Goal: Check status: Check status

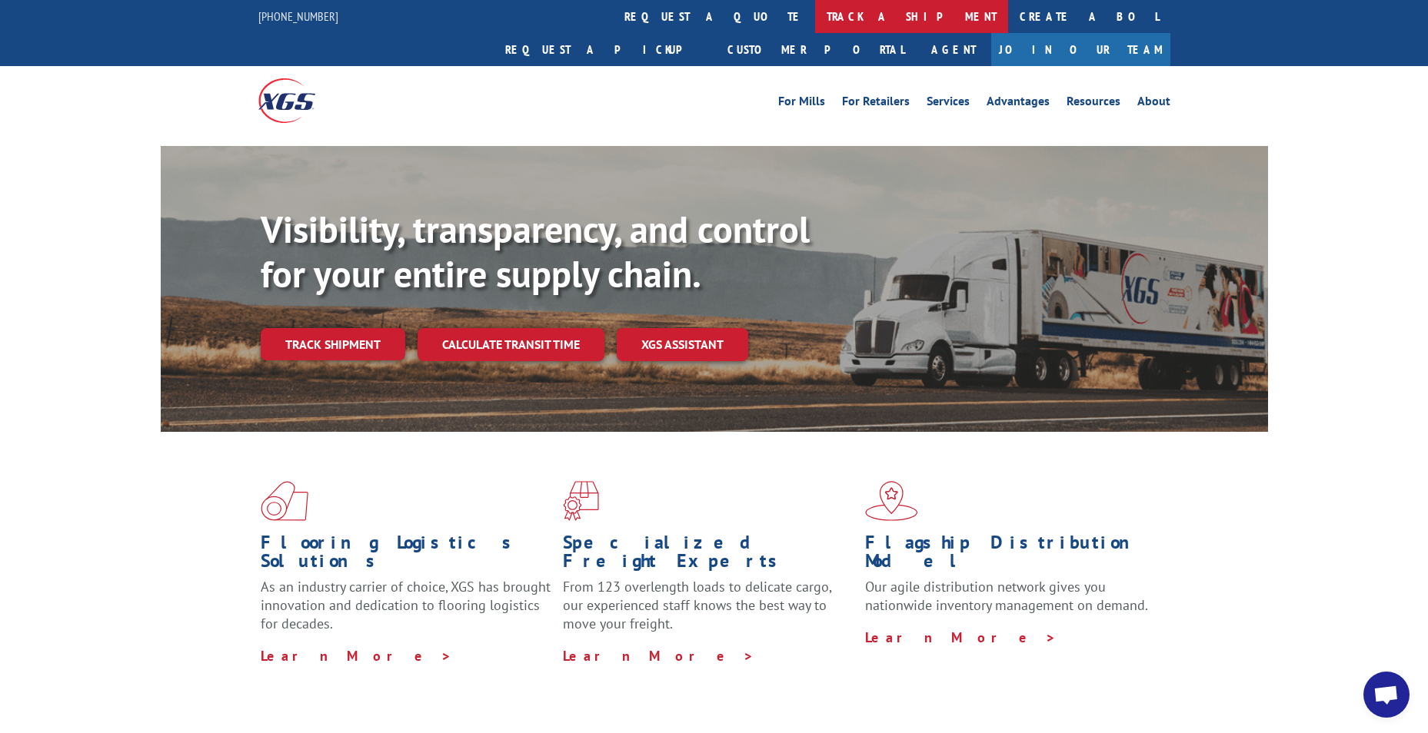
click at [815, 12] on link "track a shipment" at bounding box center [911, 16] width 193 height 33
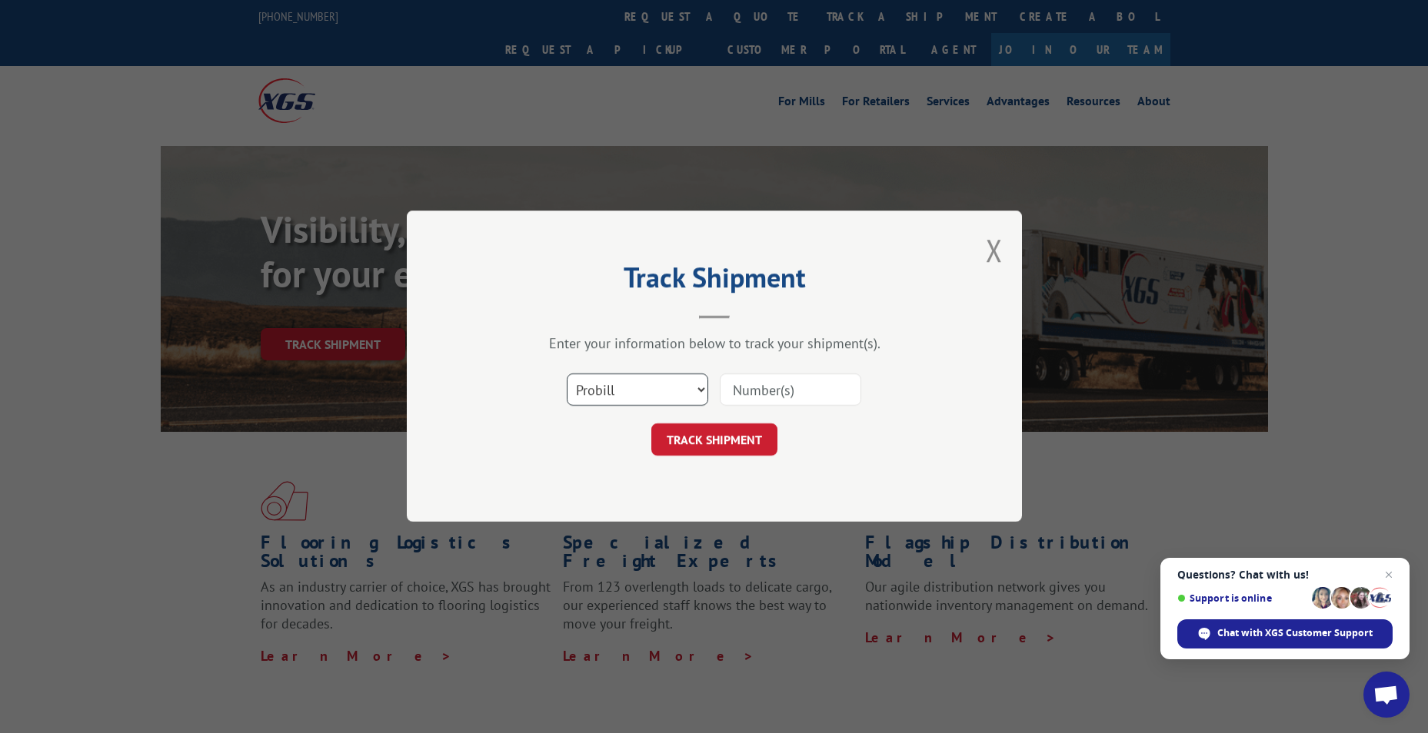
click at [594, 376] on select "Select category... Probill BOL PO" at bounding box center [637, 390] width 141 height 32
select select "bol"
click at [567, 374] on select "Select category... Probill BOL PO" at bounding box center [637, 390] width 141 height 32
paste input "- 6005956"
type input "- 6005956"
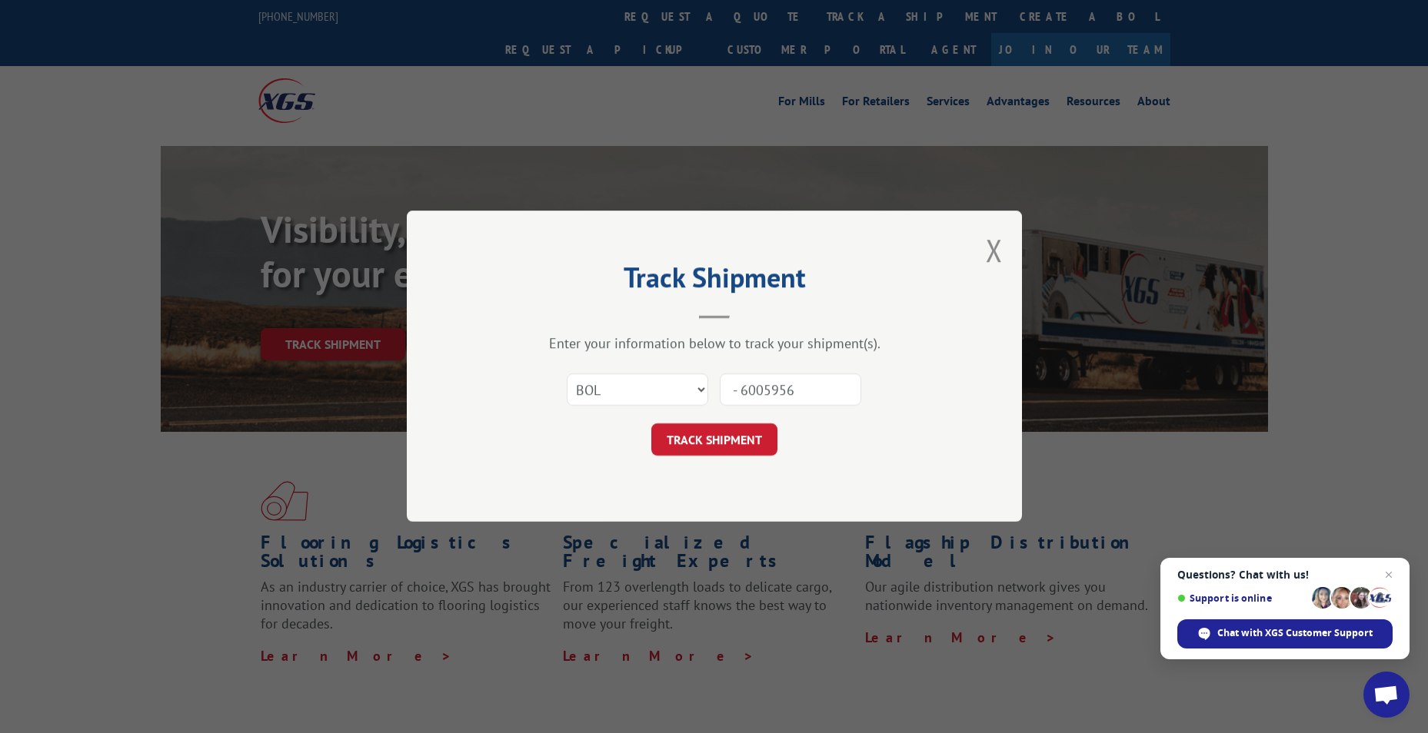
drag, startPoint x: 705, startPoint y: 428, endPoint x: 704, endPoint y: 438, distance: 10.0
click at [704, 433] on button "TRACK SHIPMENT" at bounding box center [714, 440] width 126 height 32
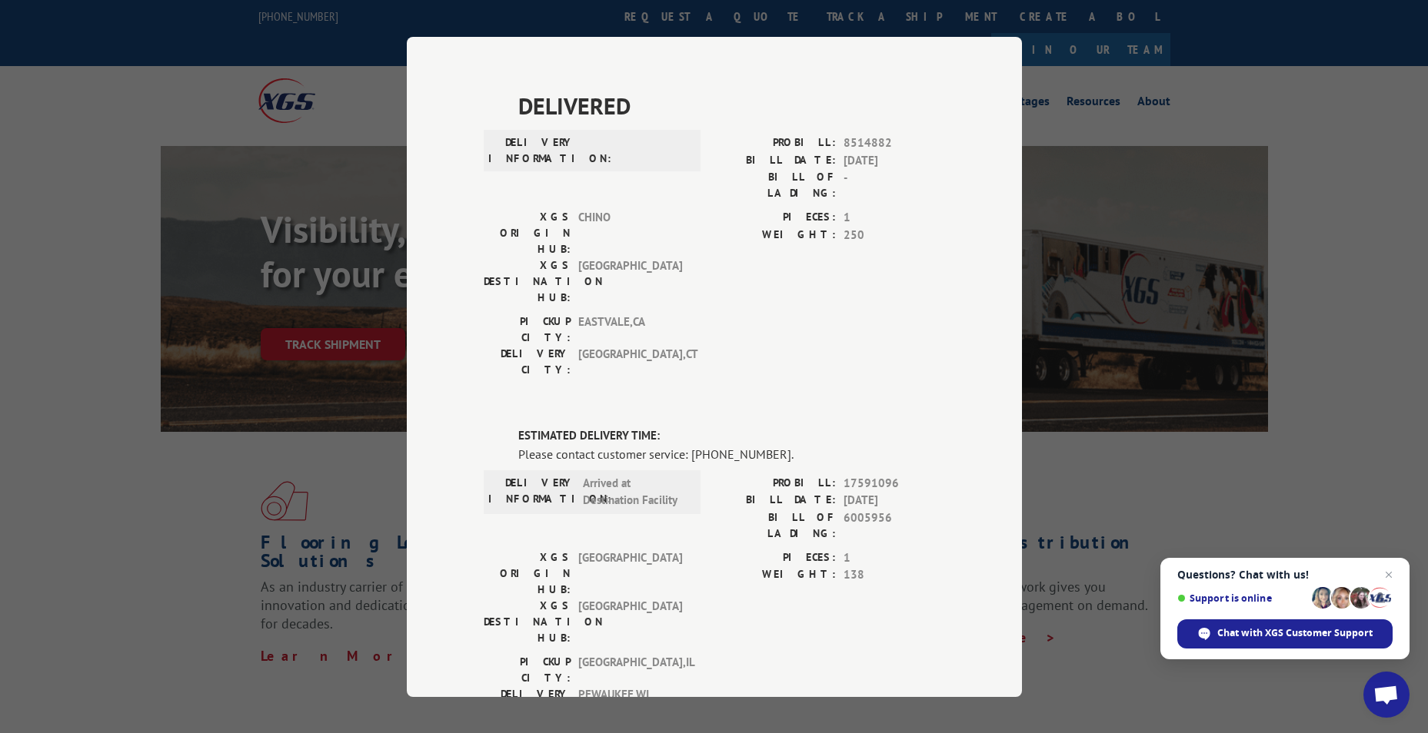
scroll to position [418, 0]
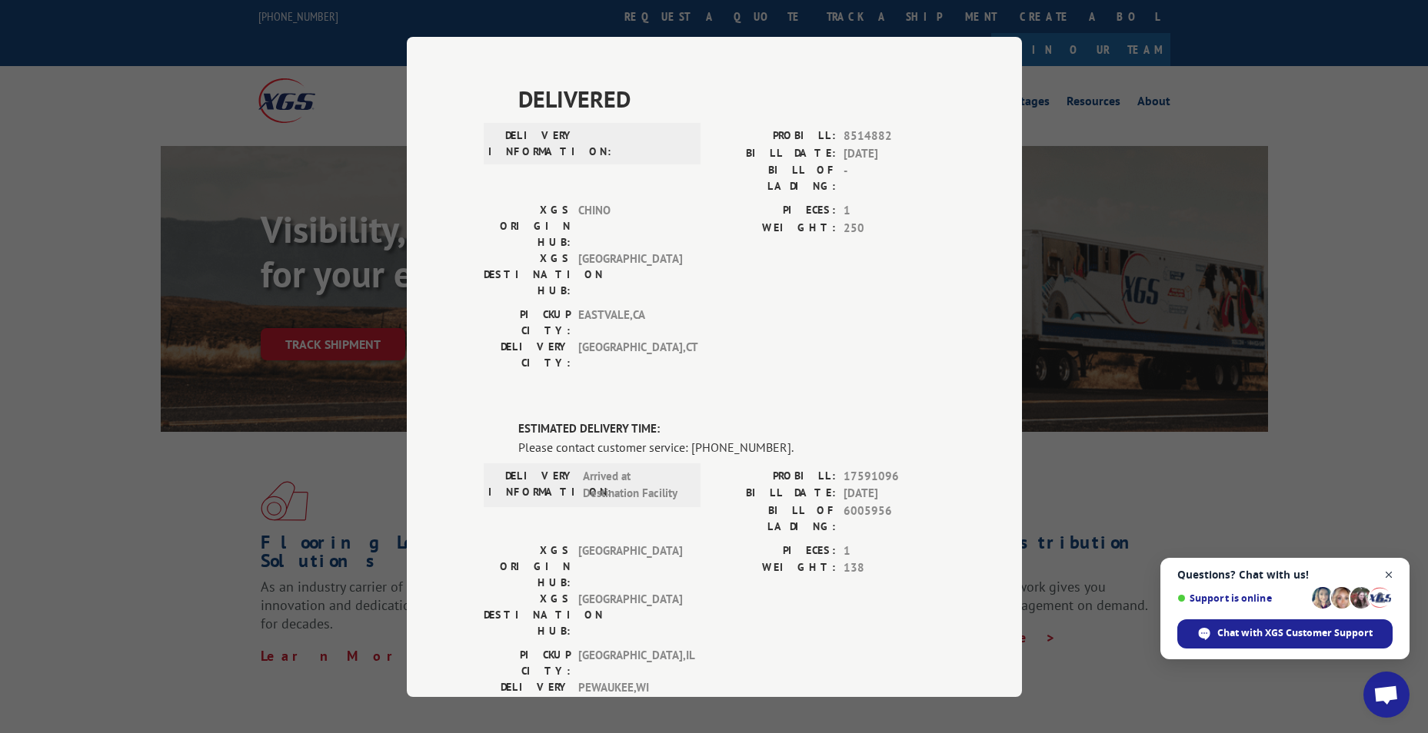
click at [1392, 576] on span "Open chat" at bounding box center [1388, 575] width 19 height 19
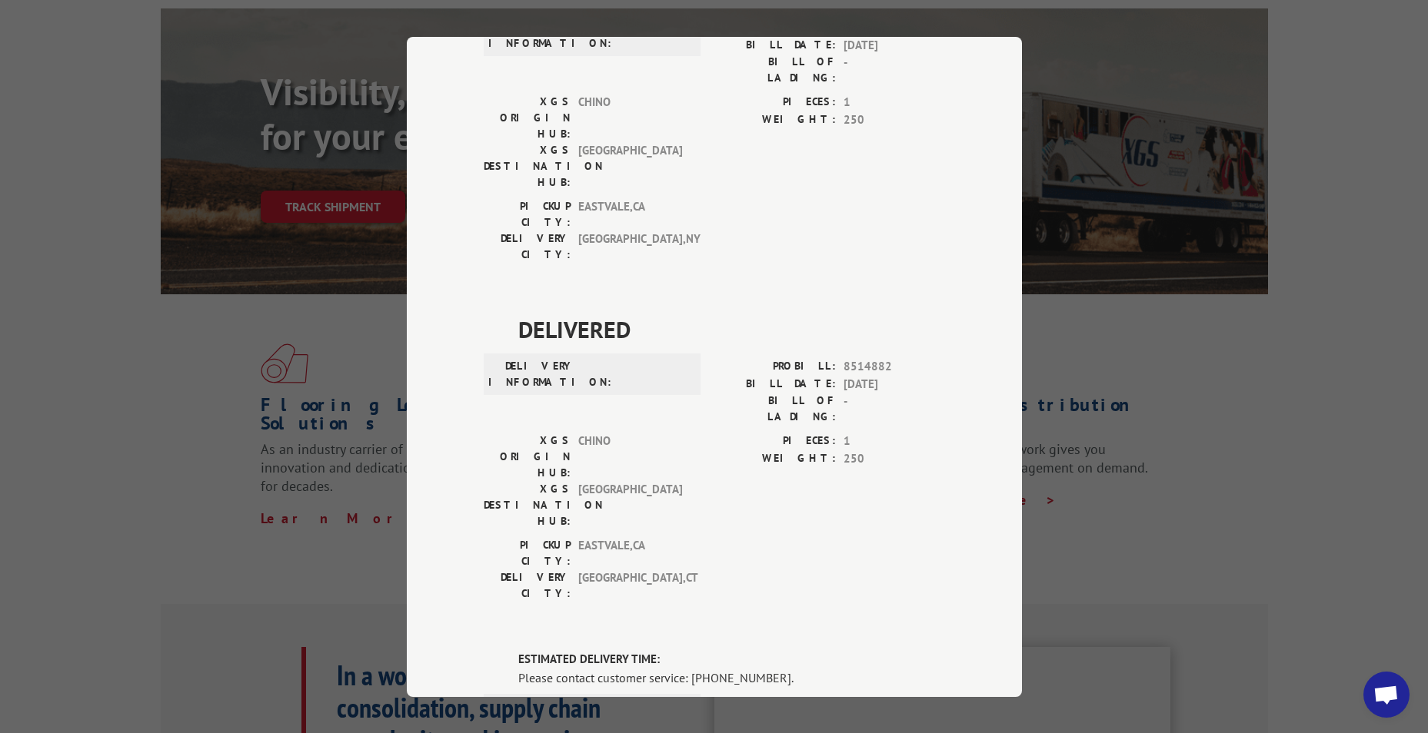
scroll to position [308, 0]
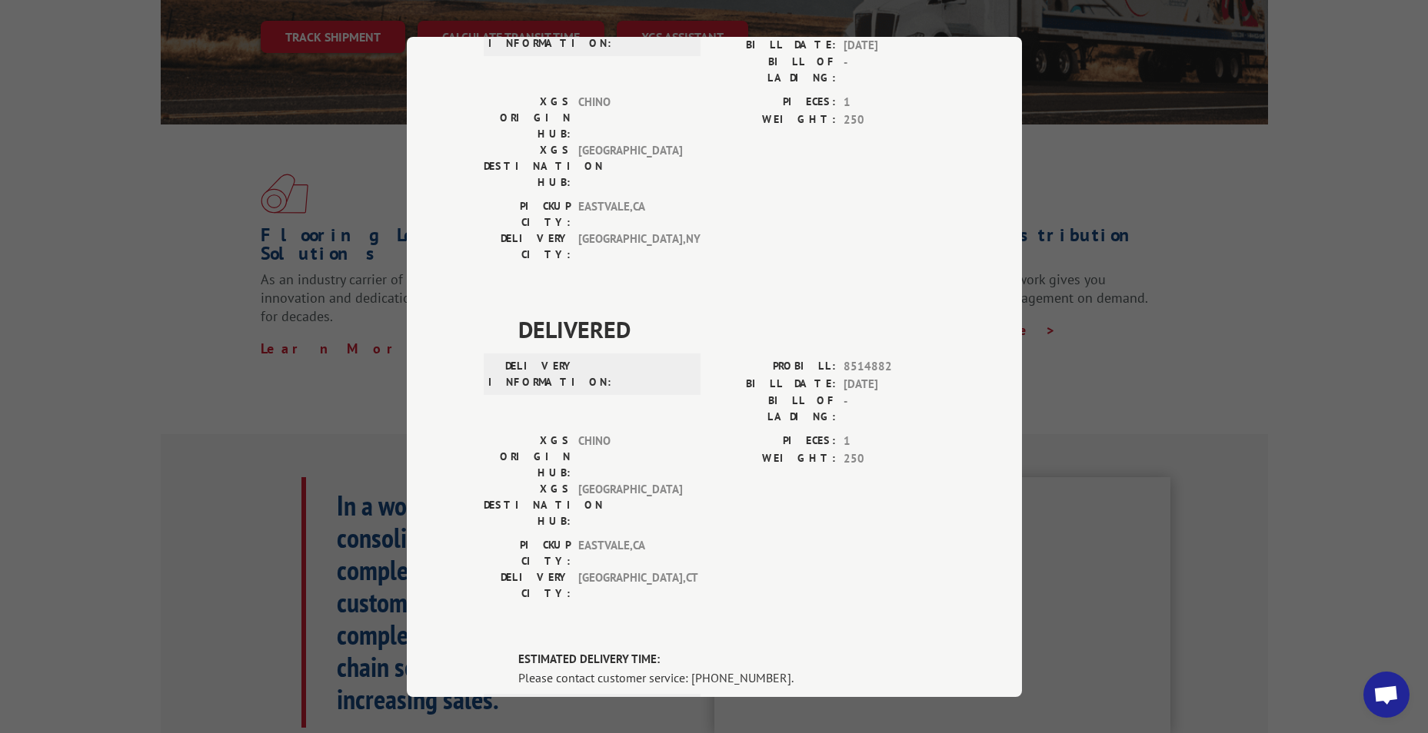
click at [1218, 78] on div "Track Shipment DELIVERED DELIVERY INFORMATION: PROBILL: 9796362 BILL DATE: 04/0…" at bounding box center [714, 366] width 1428 height 733
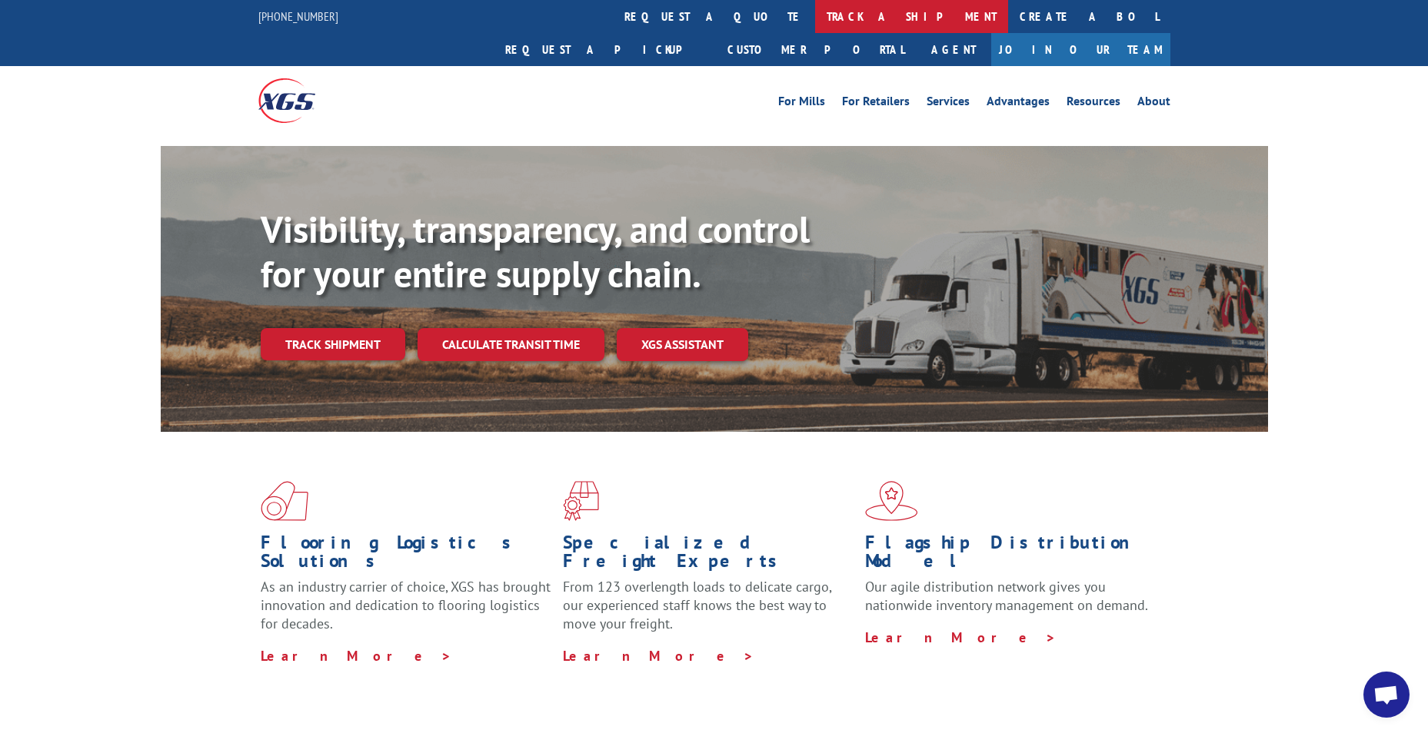
click at [815, 21] on link "track a shipment" at bounding box center [911, 16] width 193 height 33
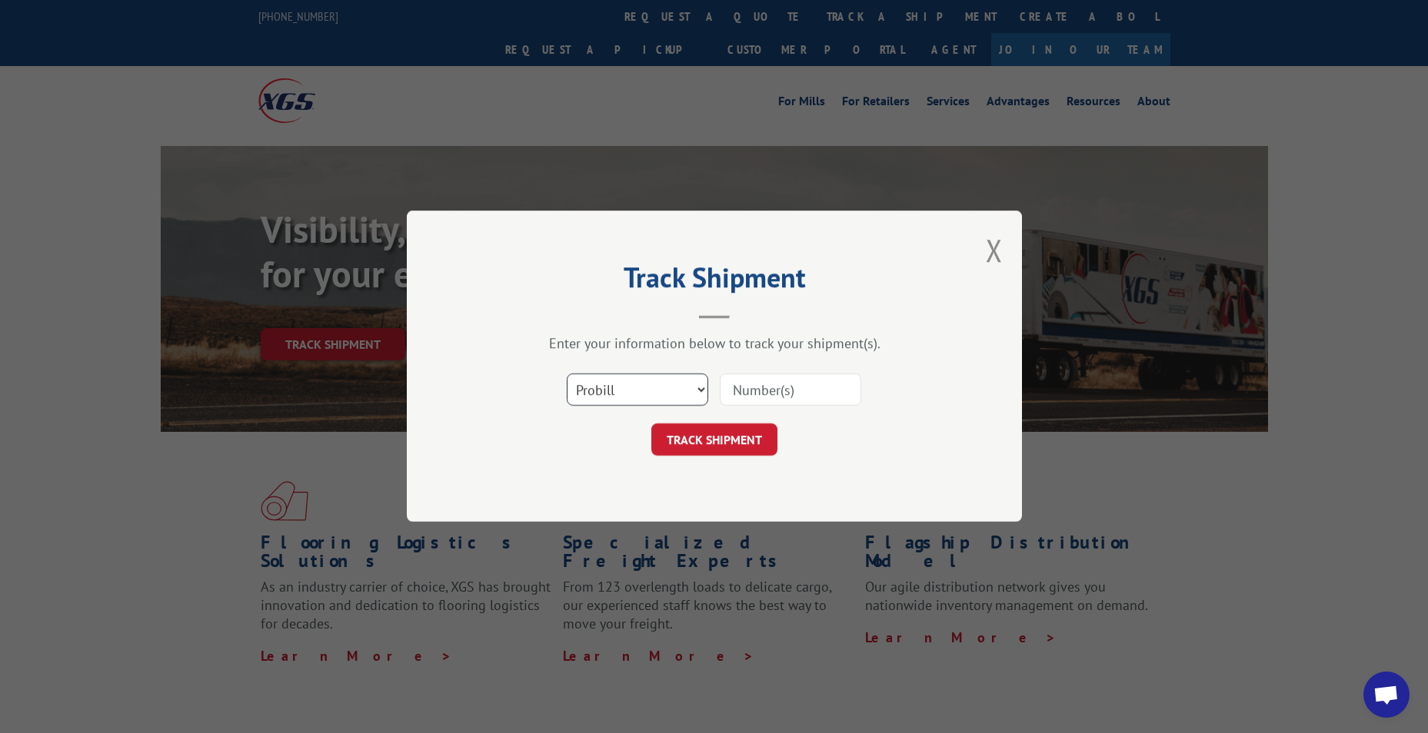
click at [646, 397] on select "Select category... Probill BOL PO" at bounding box center [637, 390] width 141 height 32
select select "bol"
click at [567, 374] on select "Select category... Probill BOL PO" at bounding box center [637, 390] width 141 height 32
drag, startPoint x: 736, startPoint y: 380, endPoint x: 737, endPoint y: 390, distance: 10.1
click at [737, 390] on input at bounding box center [790, 390] width 141 height 32
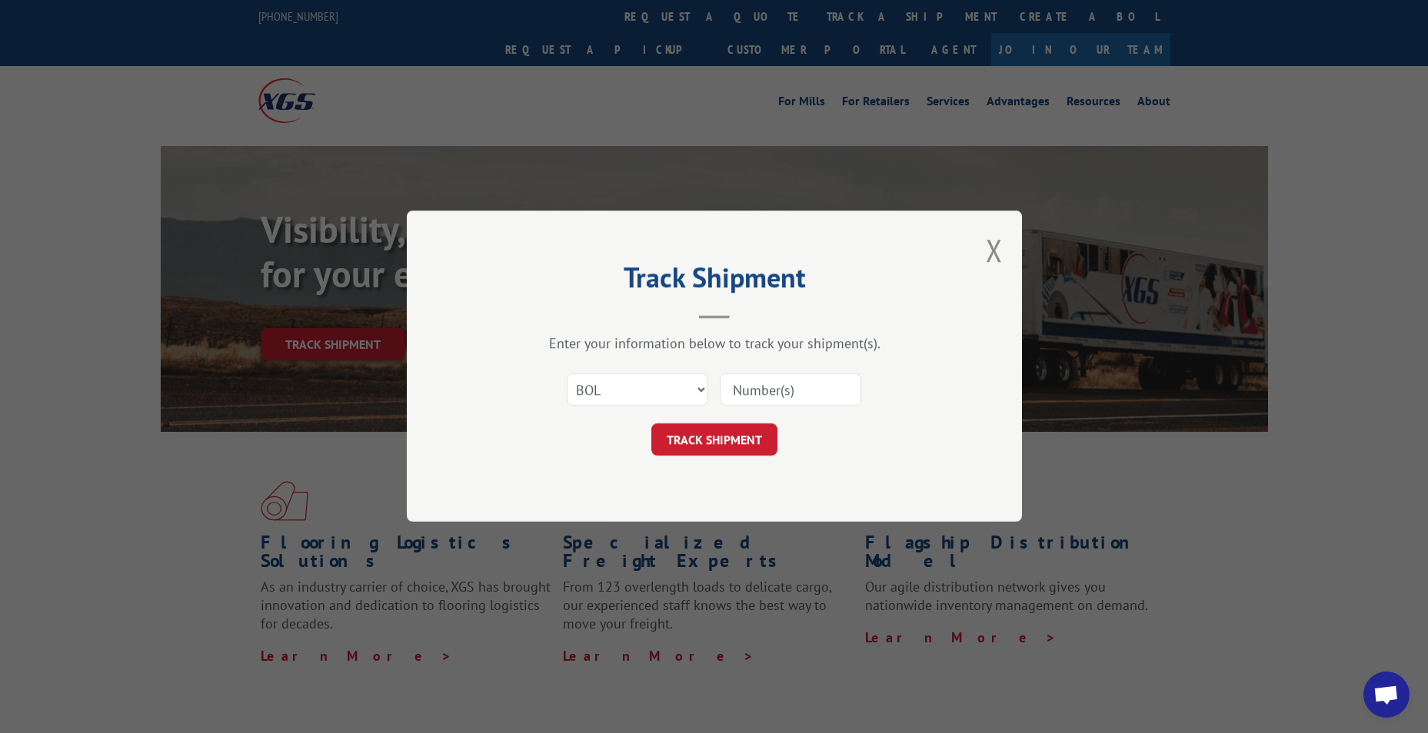
click at [743, 385] on input at bounding box center [790, 390] width 141 height 32
paste input "5158046"
type input "5158046"
click at [719, 432] on button "TRACK SHIPMENT" at bounding box center [714, 440] width 126 height 32
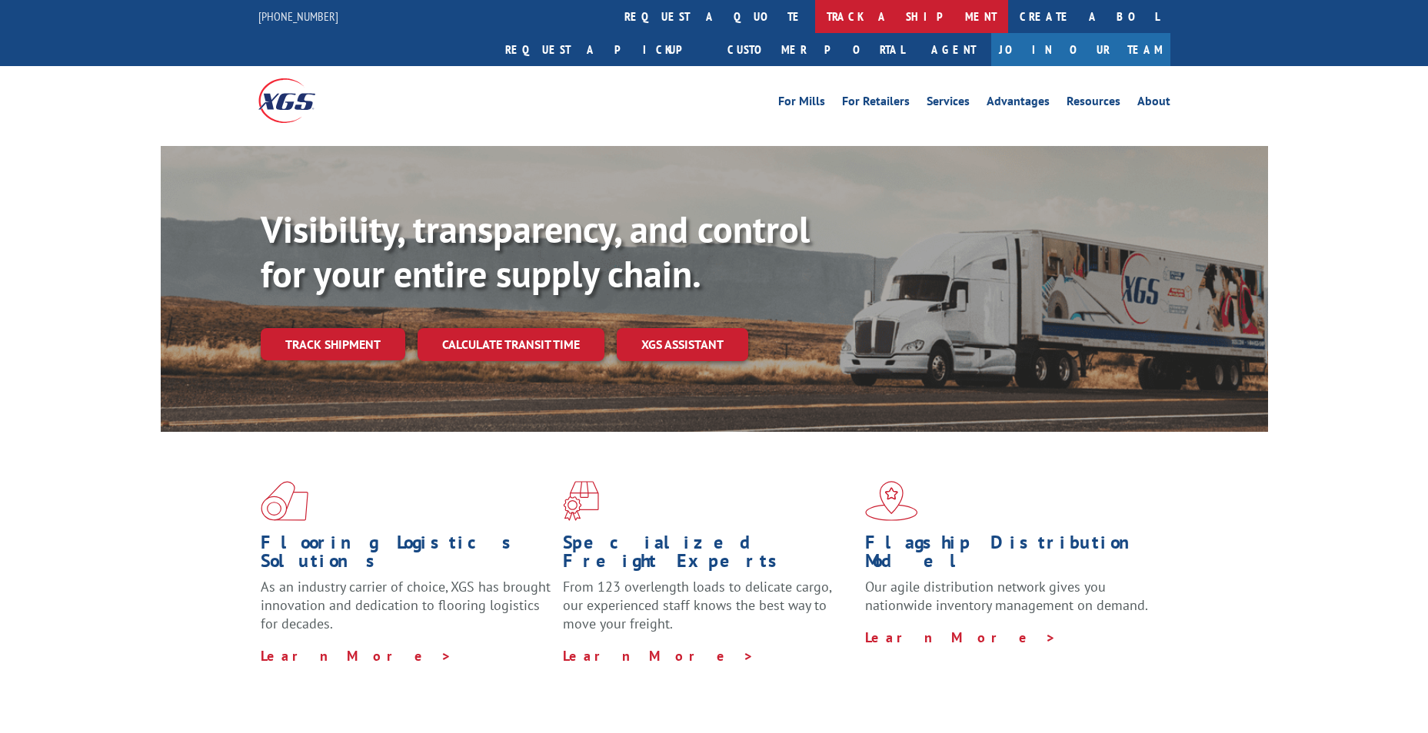
click at [815, 15] on link "track a shipment" at bounding box center [911, 16] width 193 height 33
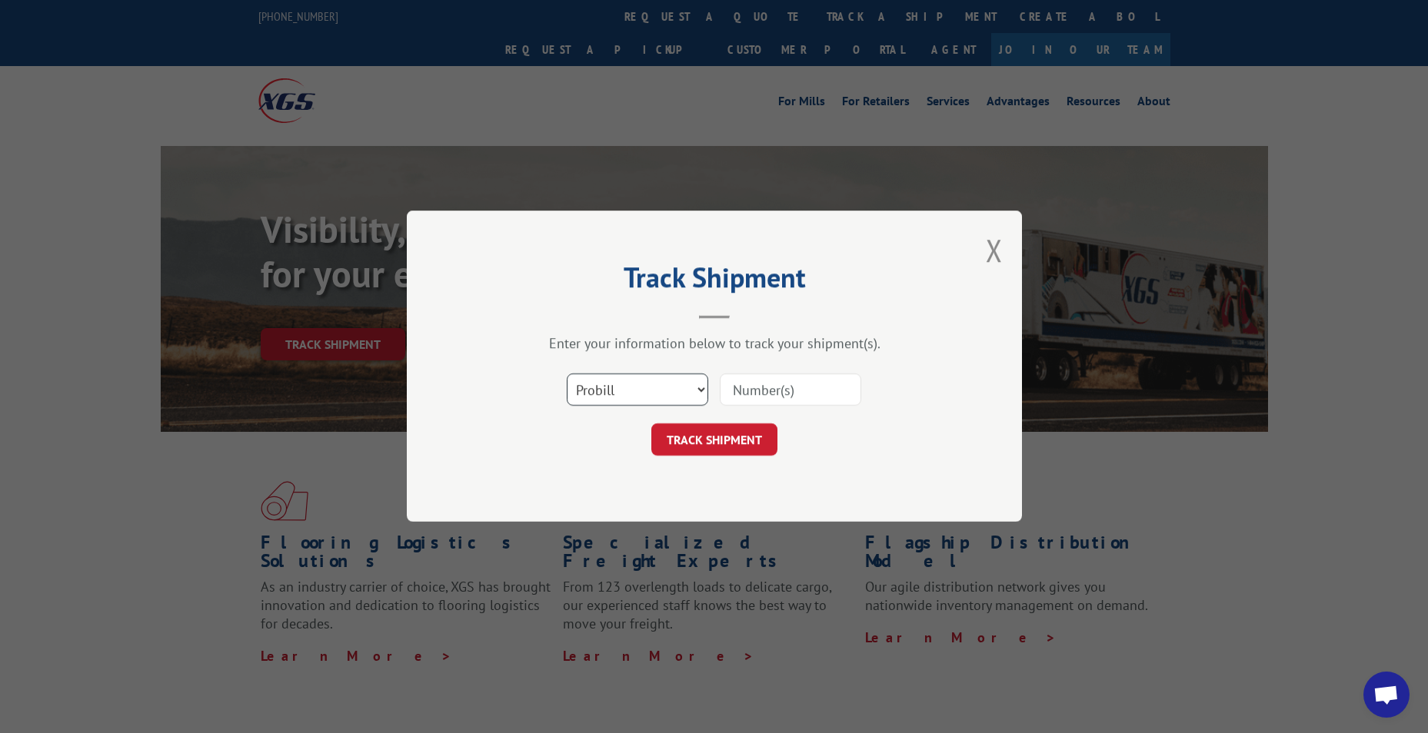
click at [649, 393] on select "Select category... Probill BOL PO" at bounding box center [637, 390] width 141 height 32
select select "bol"
click at [567, 374] on select "Select category... Probill BOL PO" at bounding box center [637, 390] width 141 height 32
paste input "6005956"
type input "6005956"
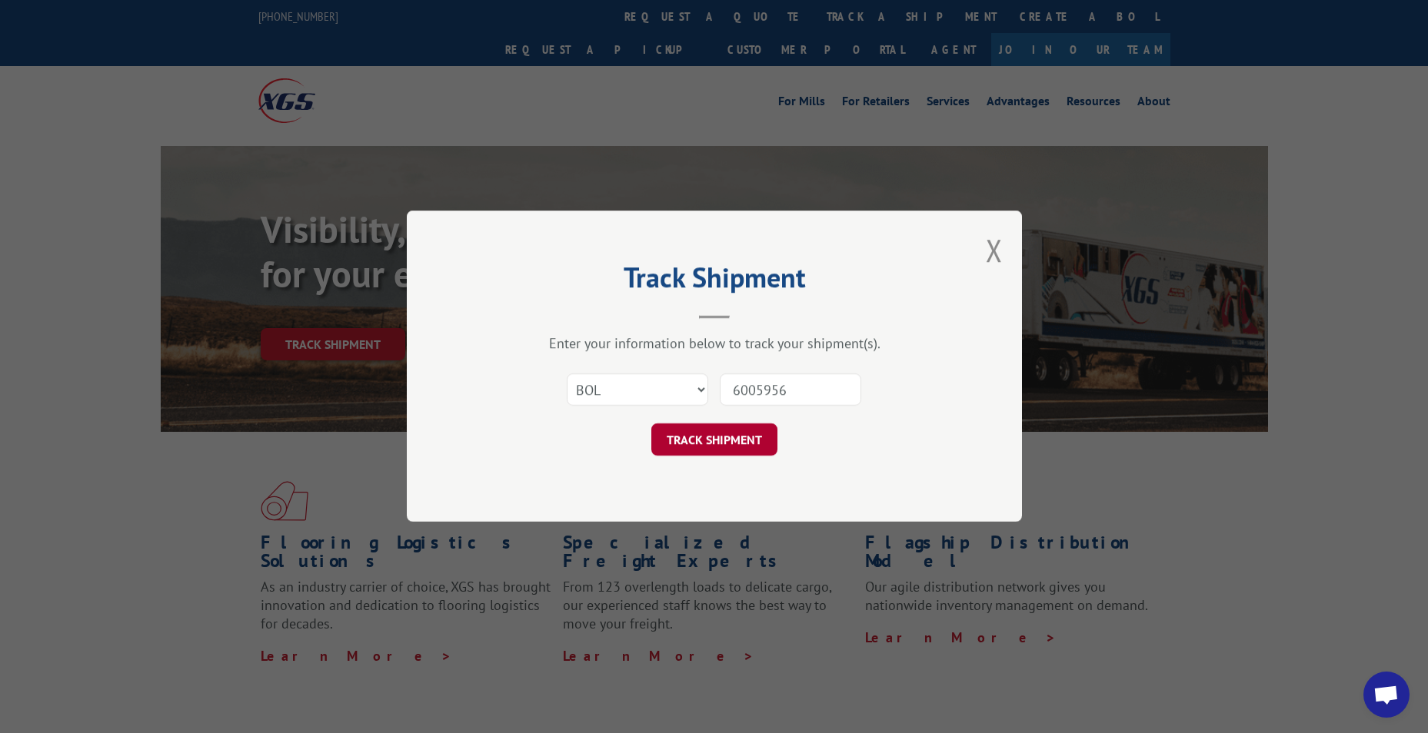
click at [691, 451] on button "TRACK SHIPMENT" at bounding box center [714, 440] width 126 height 32
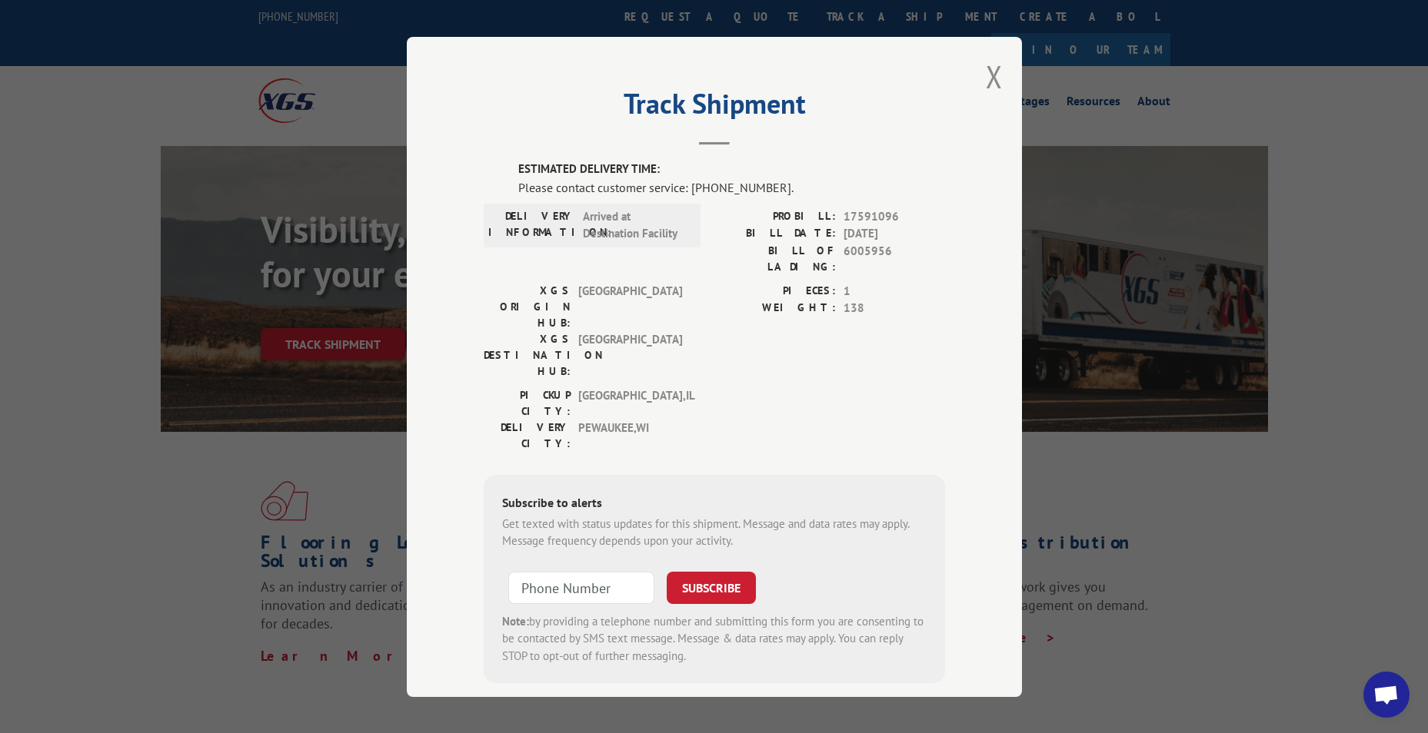
click at [1391, 680] on span "Open chat" at bounding box center [1386, 695] width 46 height 46
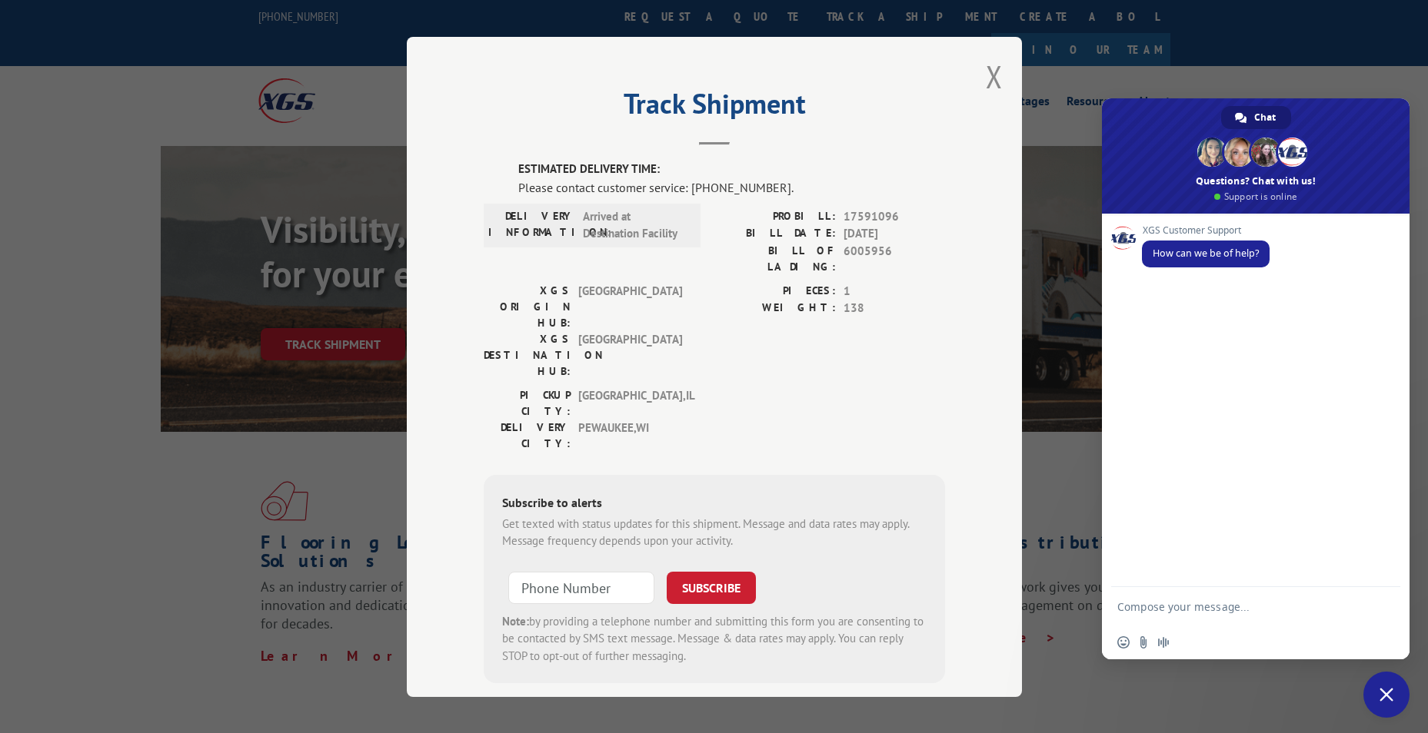
click at [1162, 607] on textarea "Compose your message..." at bounding box center [1240, 606] width 246 height 38
drag, startPoint x: 1299, startPoint y: 599, endPoint x: 1188, endPoint y: 561, distance: 116.9
click at [1188, 561] on div "XGS Customer Support How can we be of help?" at bounding box center [1256, 394] width 308 height 360
click at [1253, 613] on textarea "looking for eta on bol 6005956 someone was going to e-mail me ETA" at bounding box center [1240, 600] width 246 height 52
type textarea "looking for eta on bol 6005956 someone was going to e-mail me ETA once emailed …"
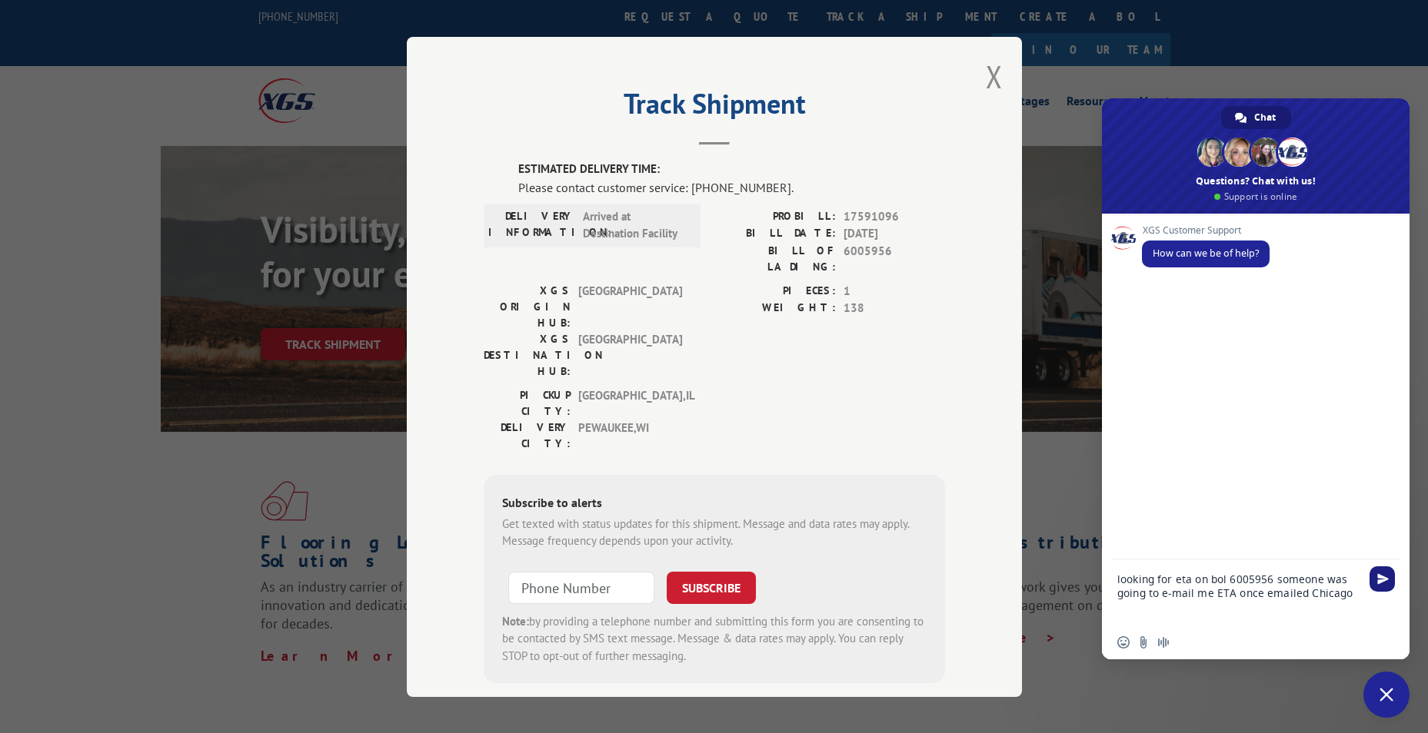
click at [1383, 577] on span "Send" at bounding box center [1383, 580] width 12 height 12
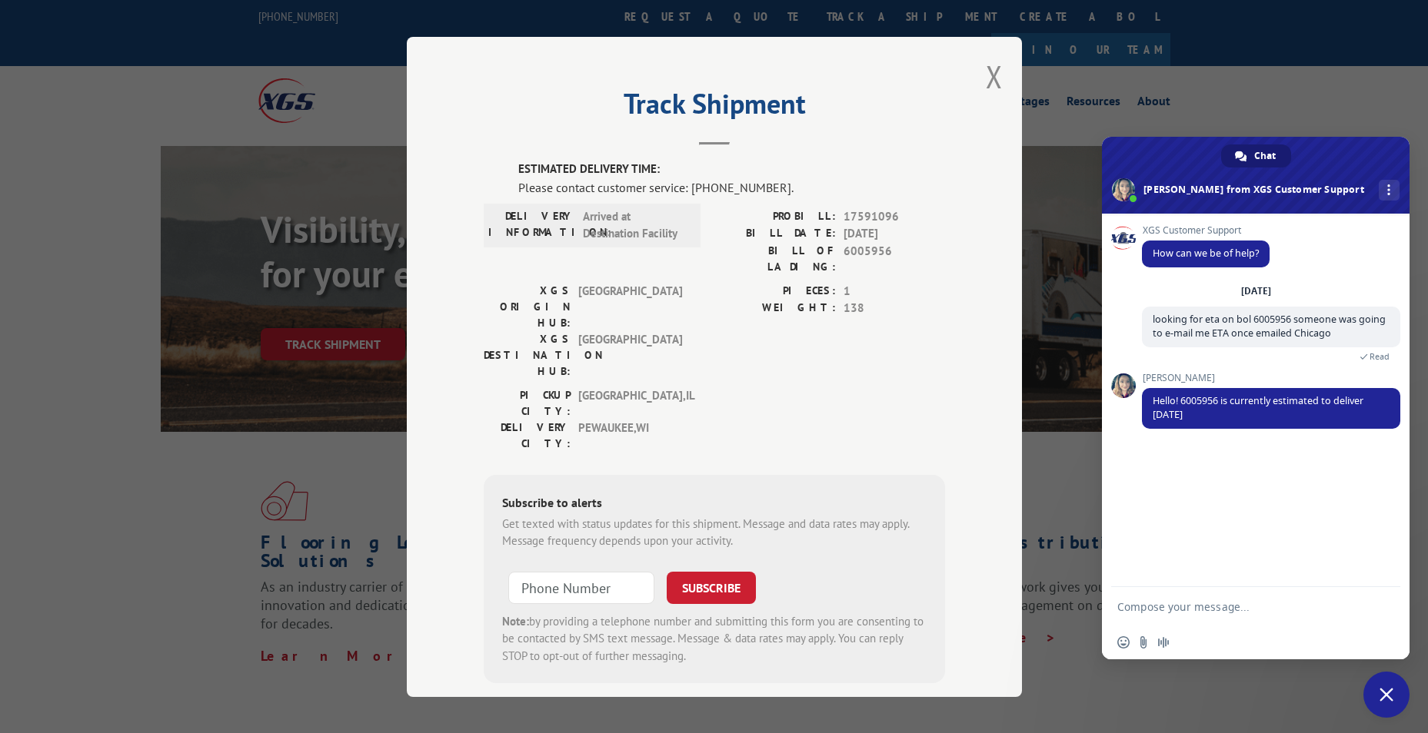
click at [1153, 607] on textarea "Compose your message..." at bounding box center [1240, 606] width 246 height 38
type textarea "to crew 2 ?"
click at [1385, 610] on span "Send" at bounding box center [1383, 607] width 12 height 12
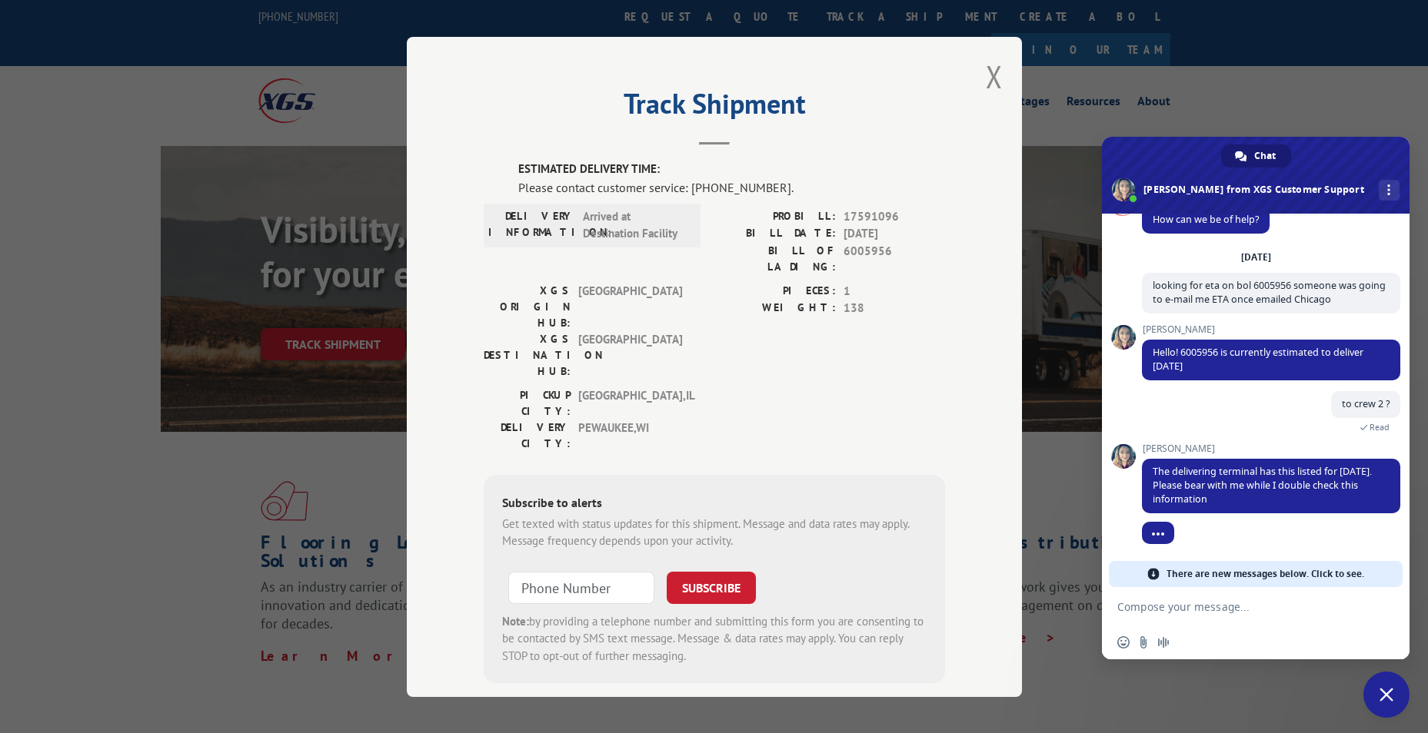
scroll to position [22, 0]
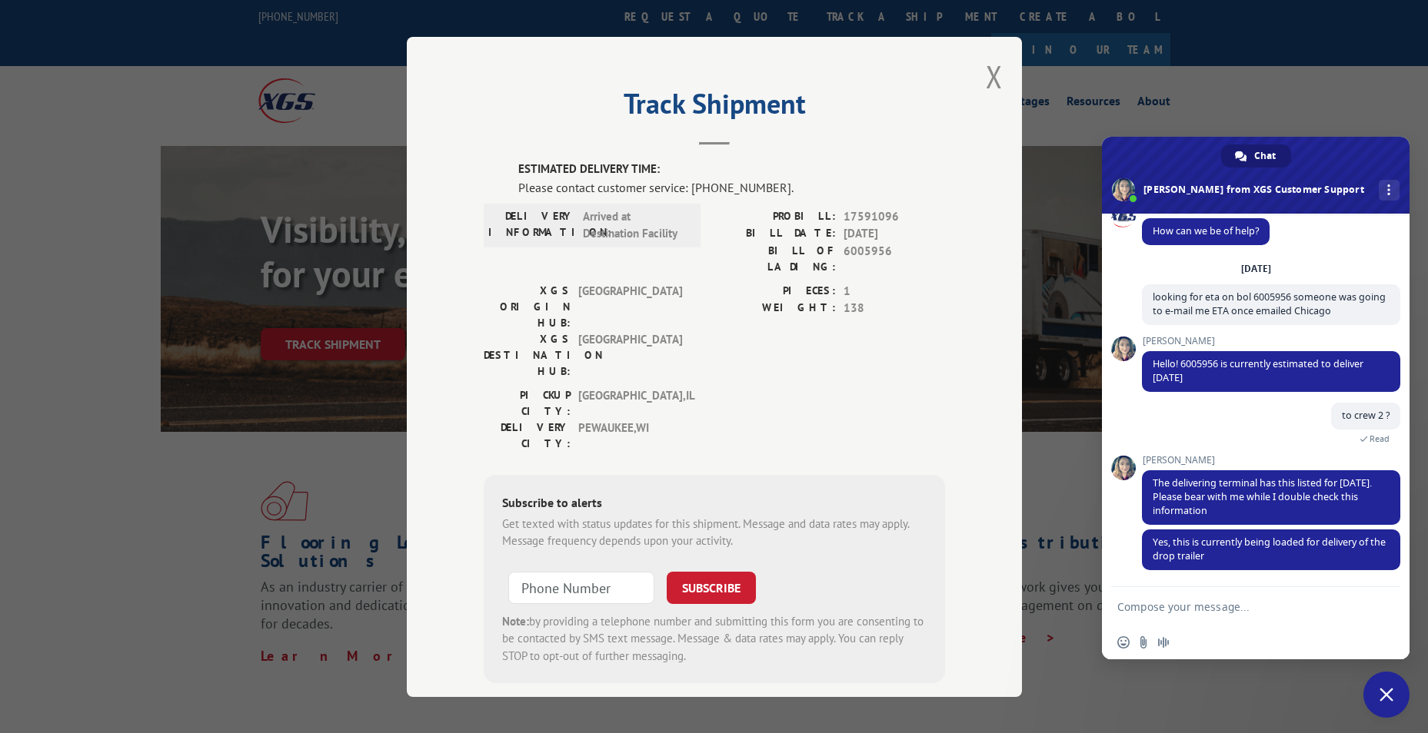
click at [1141, 604] on textarea "Compose your message..." at bounding box center [1240, 606] width 246 height 38
type textarea "Thank you"
click at [1385, 610] on span "Send" at bounding box center [1383, 607] width 12 height 12
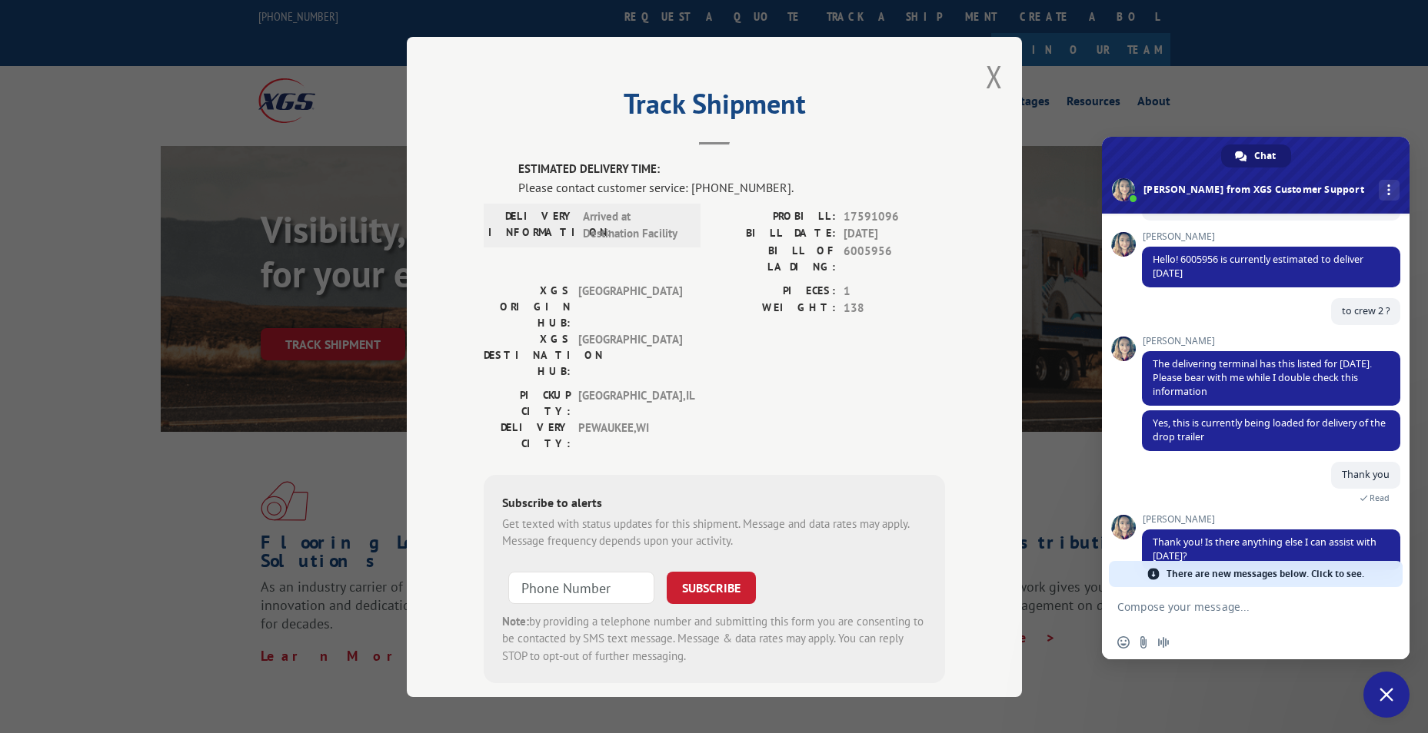
scroll to position [184, 0]
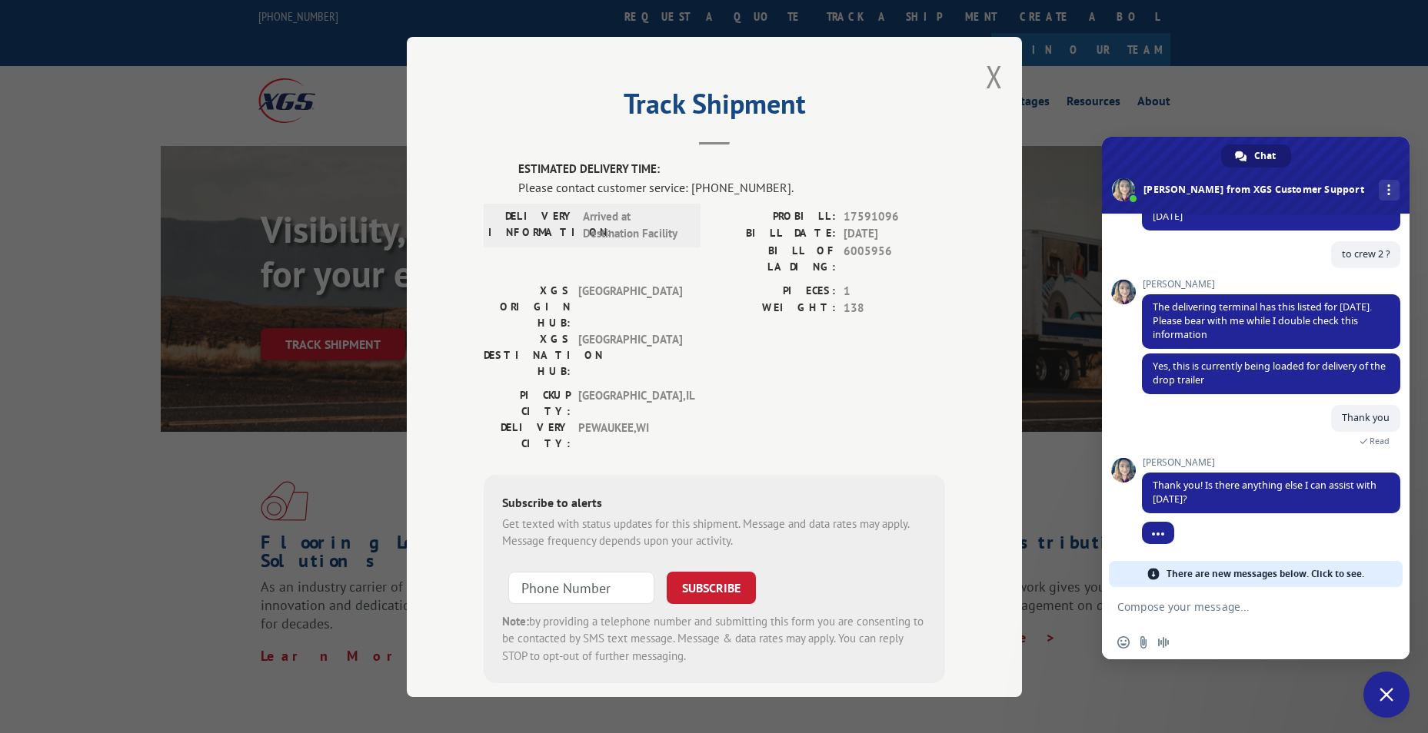
click at [1183, 597] on textarea "Compose your message..." at bounding box center [1240, 606] width 246 height 38
type textarea "No that was it"
click at [1378, 612] on span "Send" at bounding box center [1383, 607] width 12 height 12
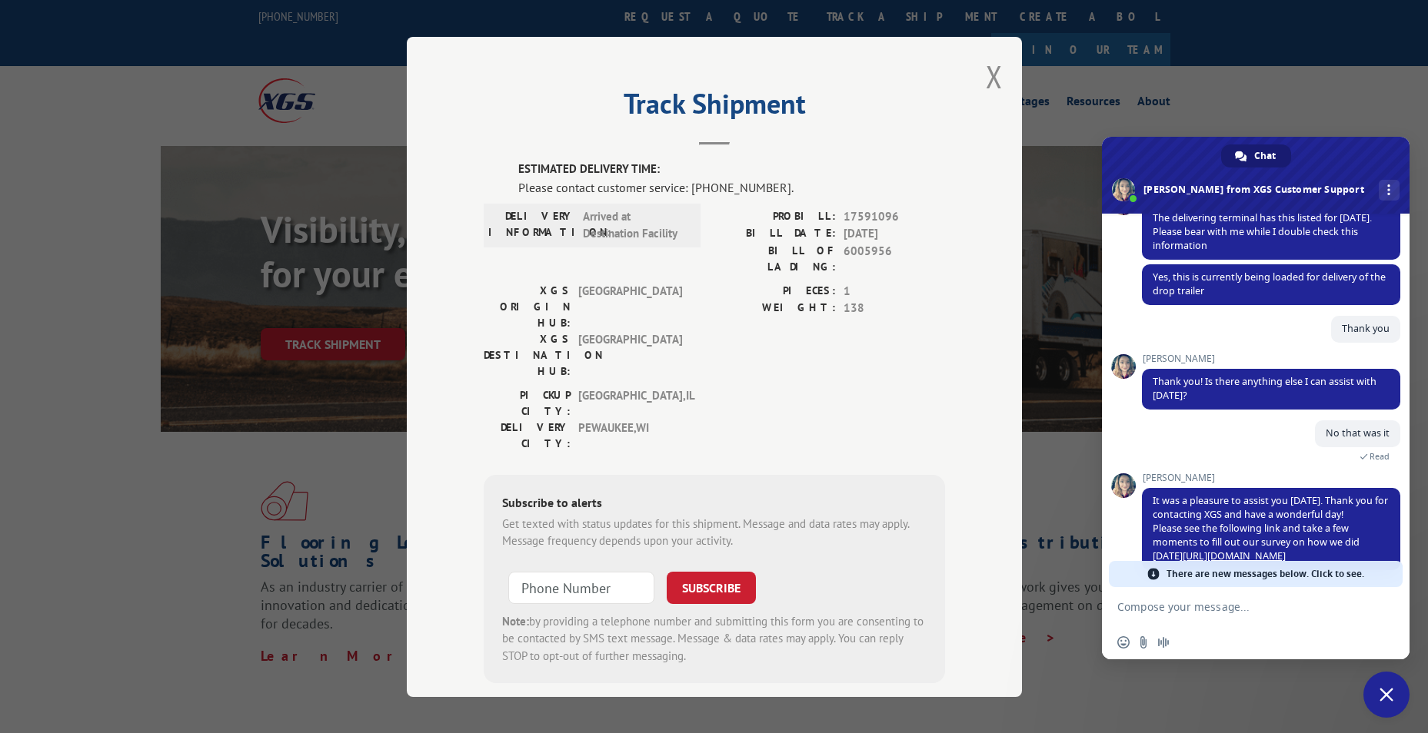
scroll to position [299, 0]
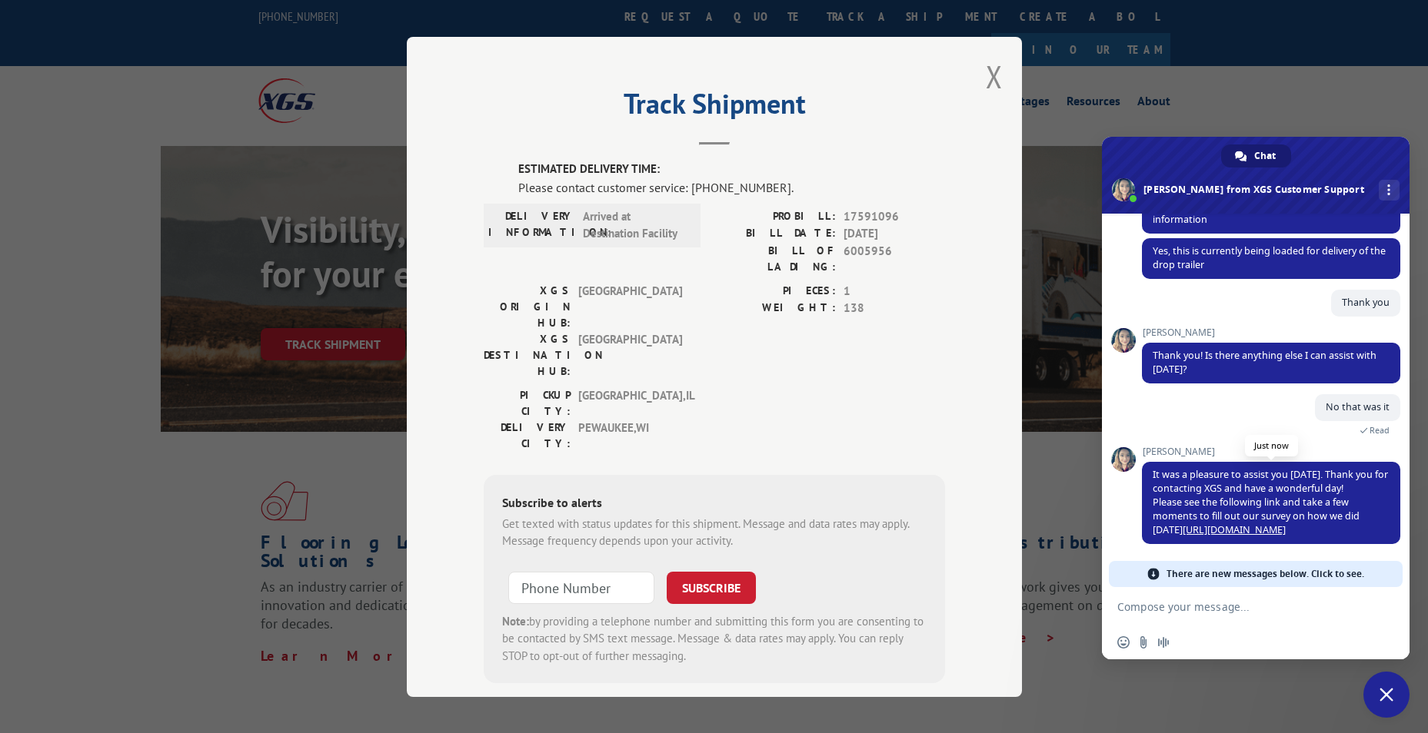
click at [1217, 528] on link "https://www.xgsi.com/survey" at bounding box center [1234, 530] width 103 height 13
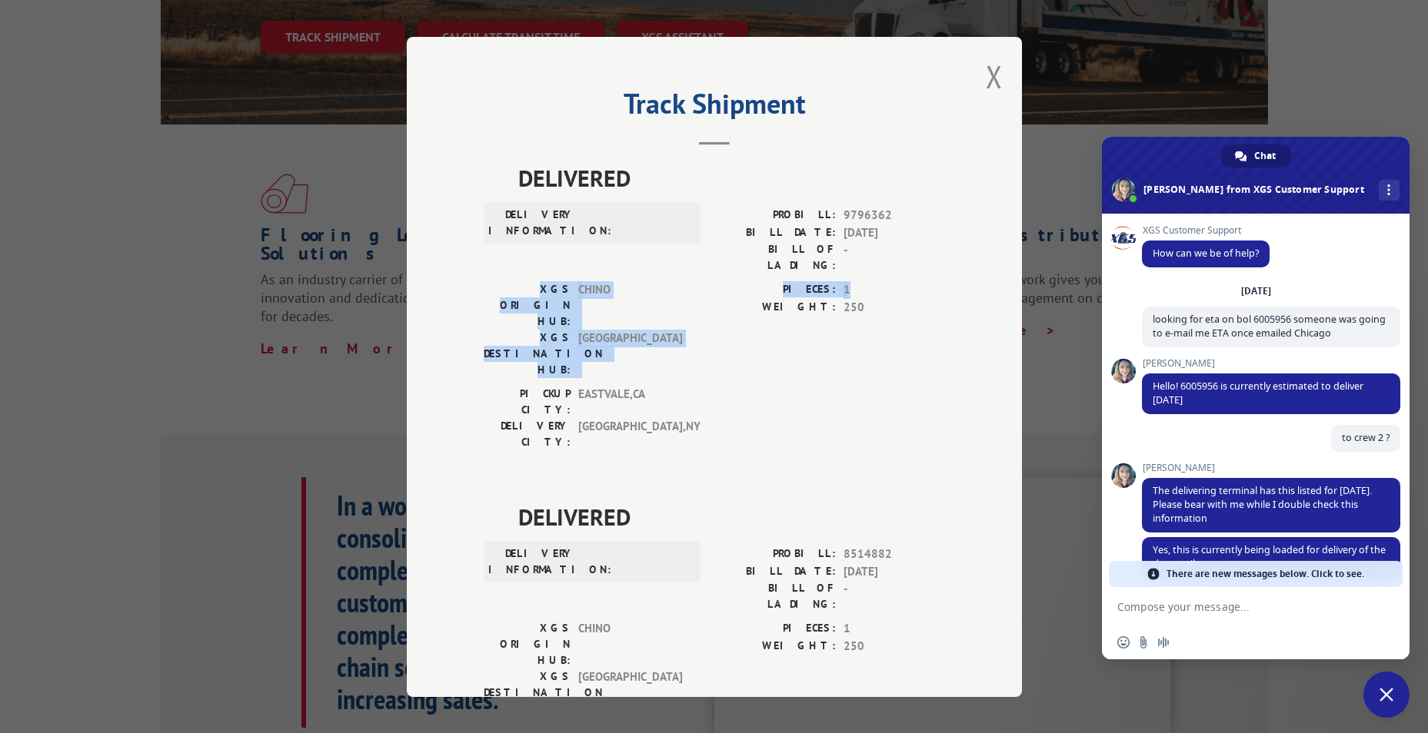
scroll to position [285, 0]
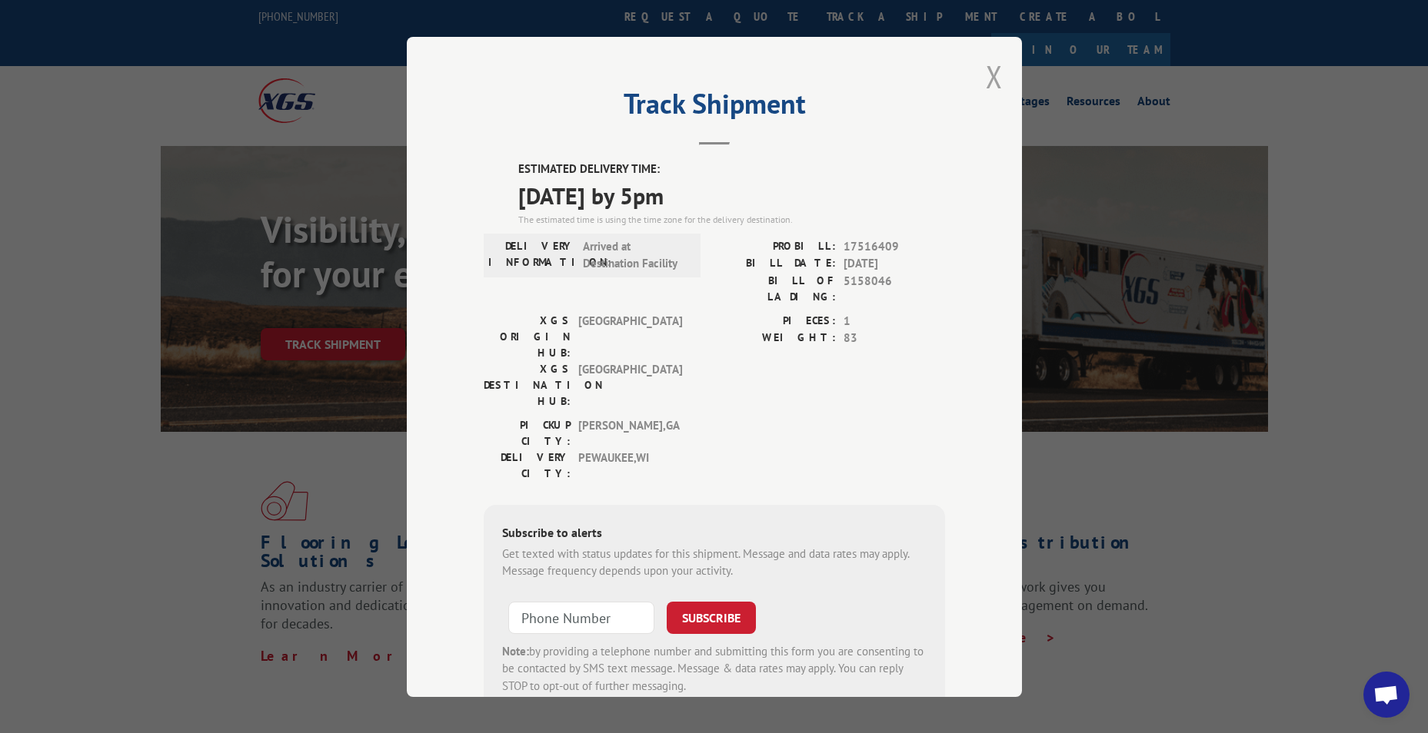
click at [986, 75] on button "Close modal" at bounding box center [994, 76] width 17 height 41
